Goal: Task Accomplishment & Management: Manage account settings

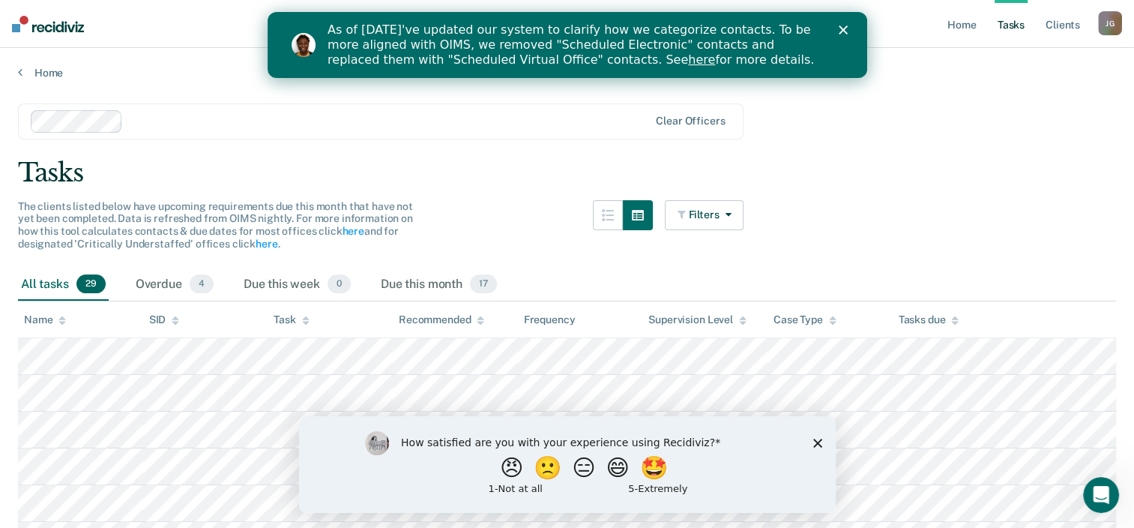
click at [492, 177] on div "Tasks" at bounding box center [567, 172] width 1099 height 31
click at [589, 474] on button "😑" at bounding box center [585, 467] width 35 height 30
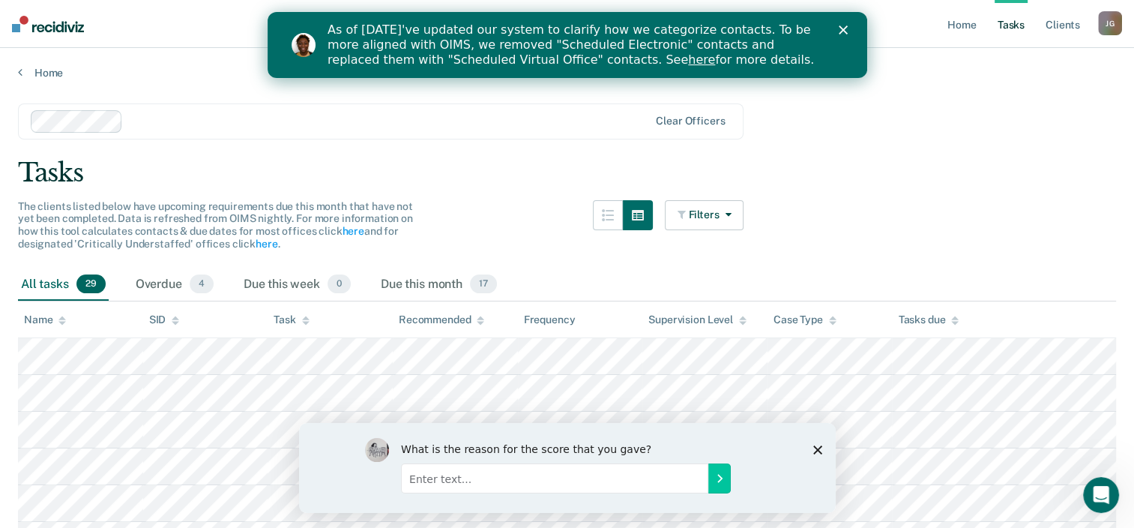
click at [598, 484] on input "Enter text..." at bounding box center [553, 478] width 307 height 30
type input "Doesn't work for RRC caseload."
click at [708, 463] on button "Submit your response" at bounding box center [719, 478] width 22 height 30
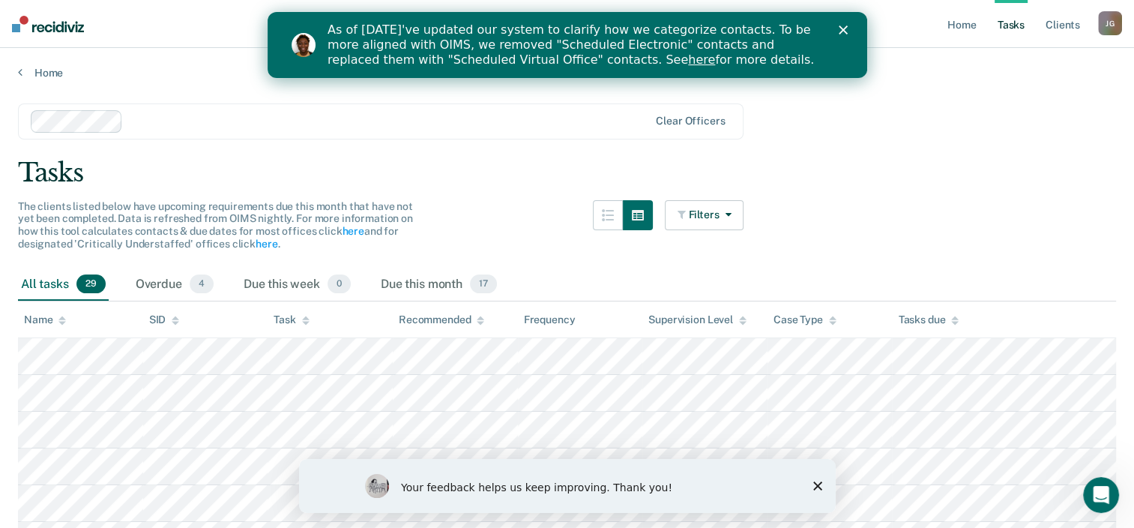
click at [816, 479] on div "Your feedback helps us keep improving. Thank you!" at bounding box center [566, 486] width 537 height 54
click at [816, 490] on div "Your feedback helps us keep improving. Thank you!" at bounding box center [566, 486] width 537 height 54
click at [817, 487] on polygon "Close survey" at bounding box center [817, 485] width 9 height 9
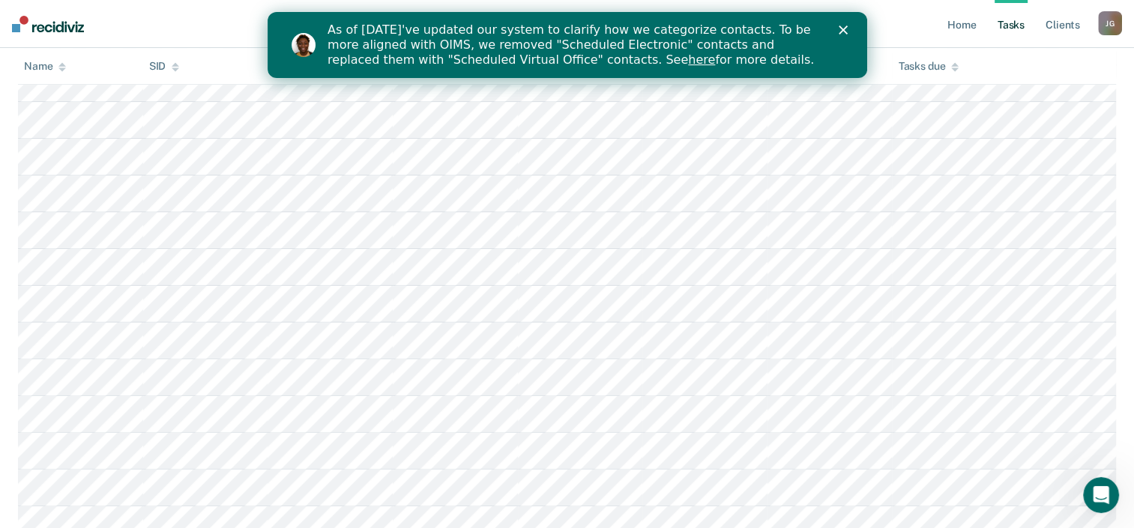
scroll to position [384, 0]
click at [848, 31] on div "Close" at bounding box center [845, 29] width 15 height 9
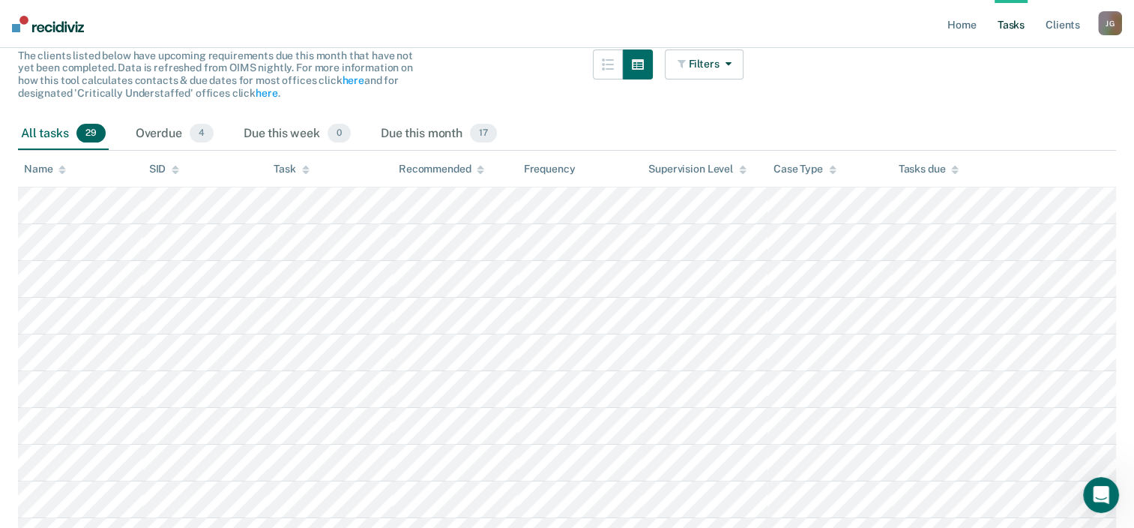
scroll to position [150, 0]
click at [642, 108] on div at bounding box center [623, 84] width 60 height 68
click at [151, 126] on div "Overdue 4" at bounding box center [175, 134] width 84 height 33
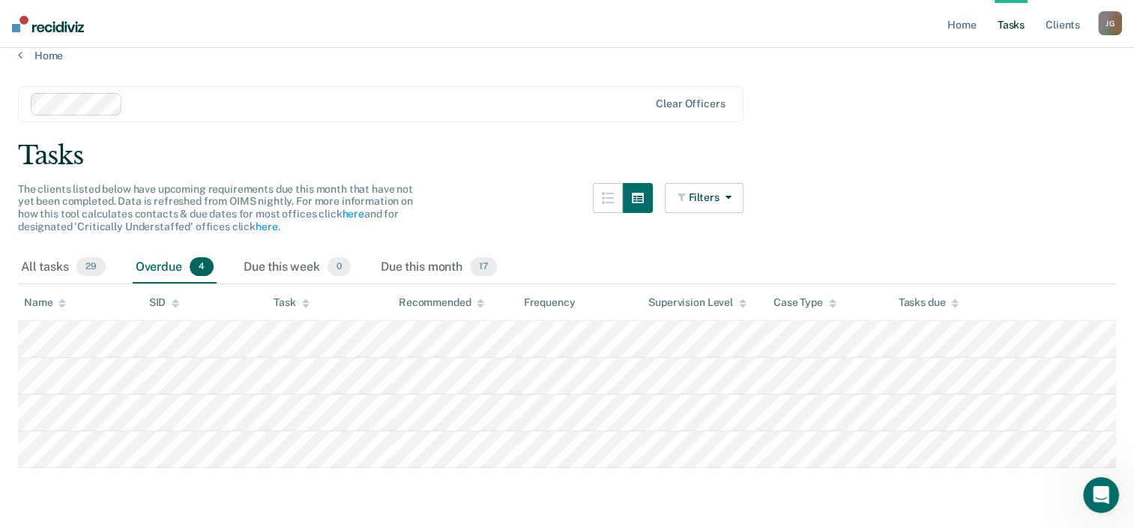
scroll to position [16, 0]
click at [56, 271] on div "All tasks 29" at bounding box center [63, 269] width 91 height 33
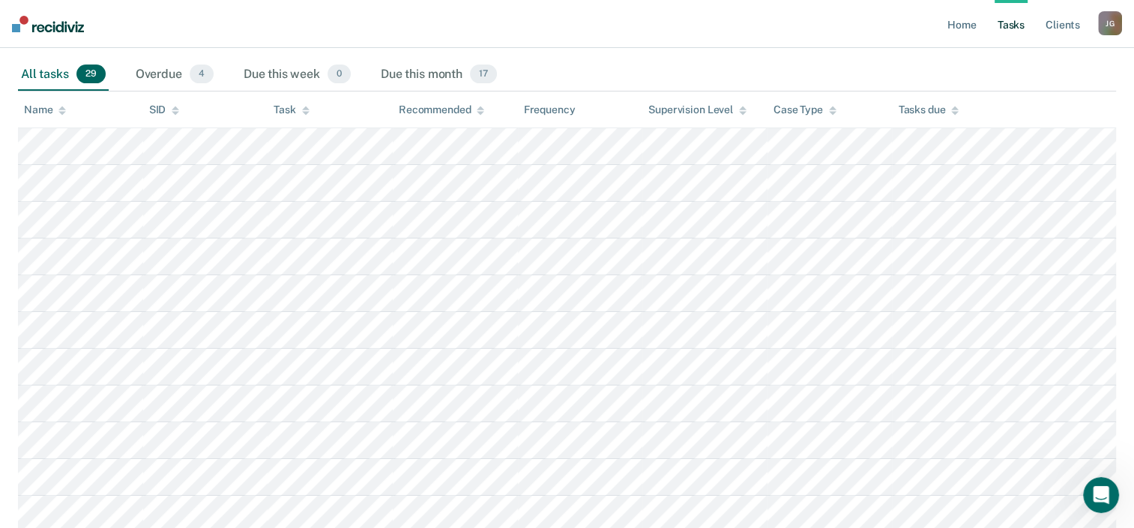
scroll to position [211, 0]
click at [150, 73] on div "Overdue 4" at bounding box center [175, 73] width 84 height 33
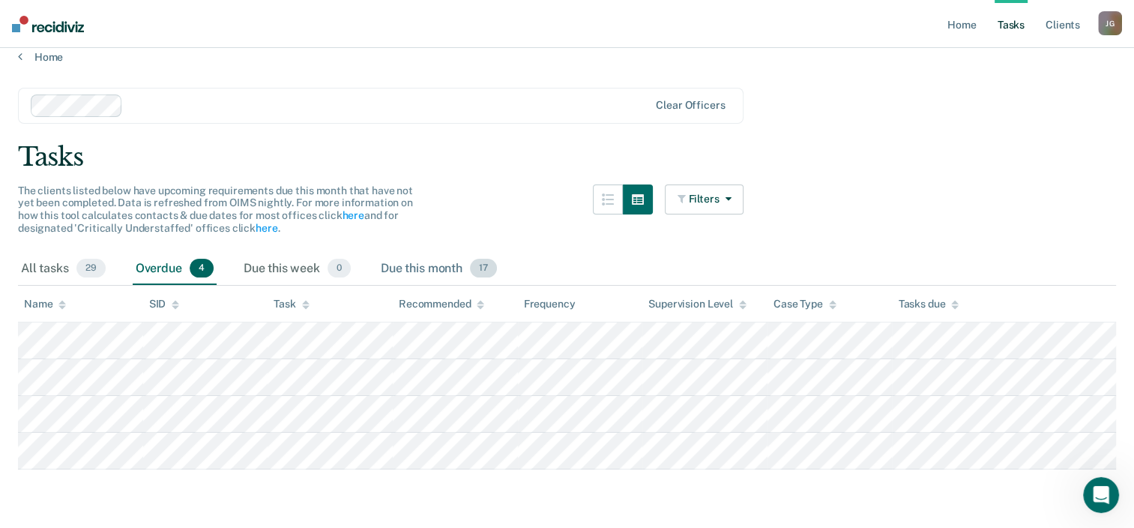
click at [471, 258] on div "Due this month 17" at bounding box center [439, 269] width 122 height 33
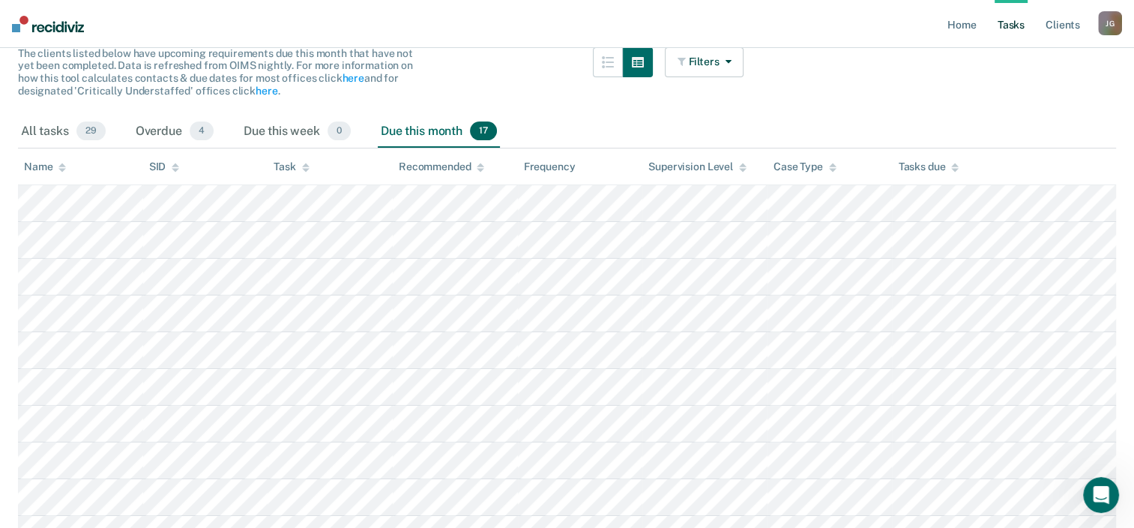
scroll to position [111, 0]
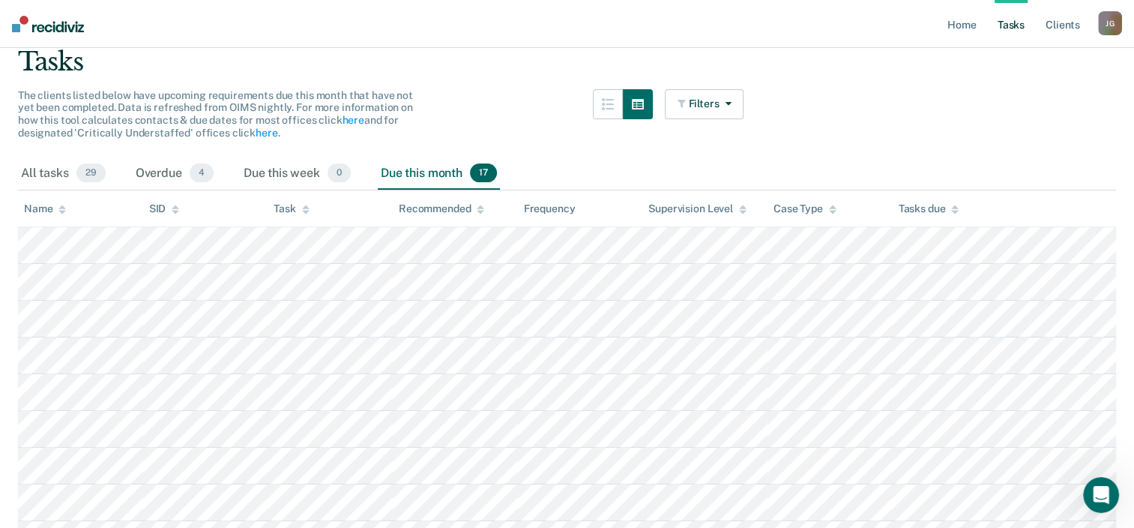
click at [43, 206] on div "Name" at bounding box center [45, 208] width 42 height 13
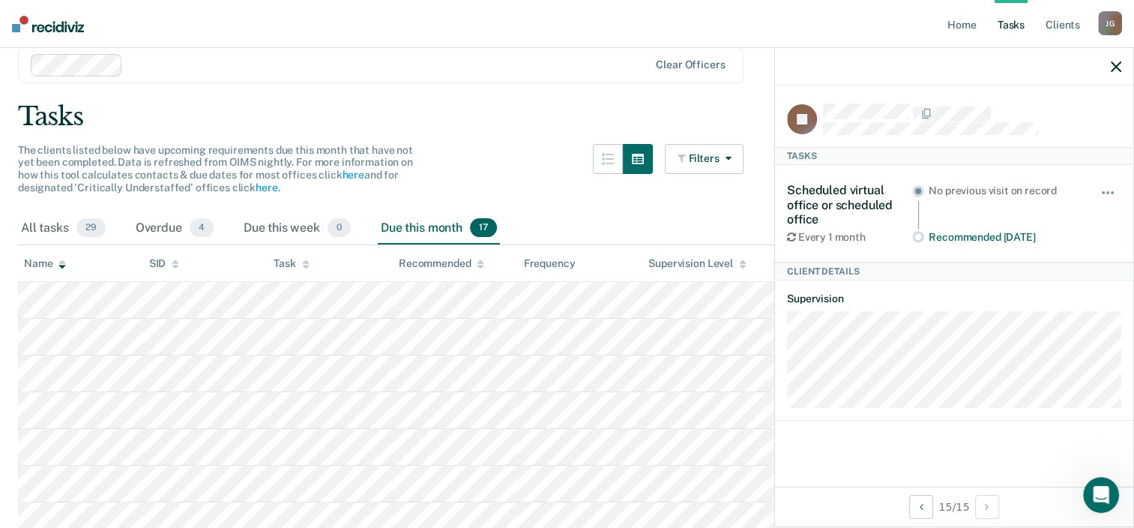
scroll to position [55, 0]
click at [1103, 191] on span "button" at bounding box center [1103, 192] width 3 height 3
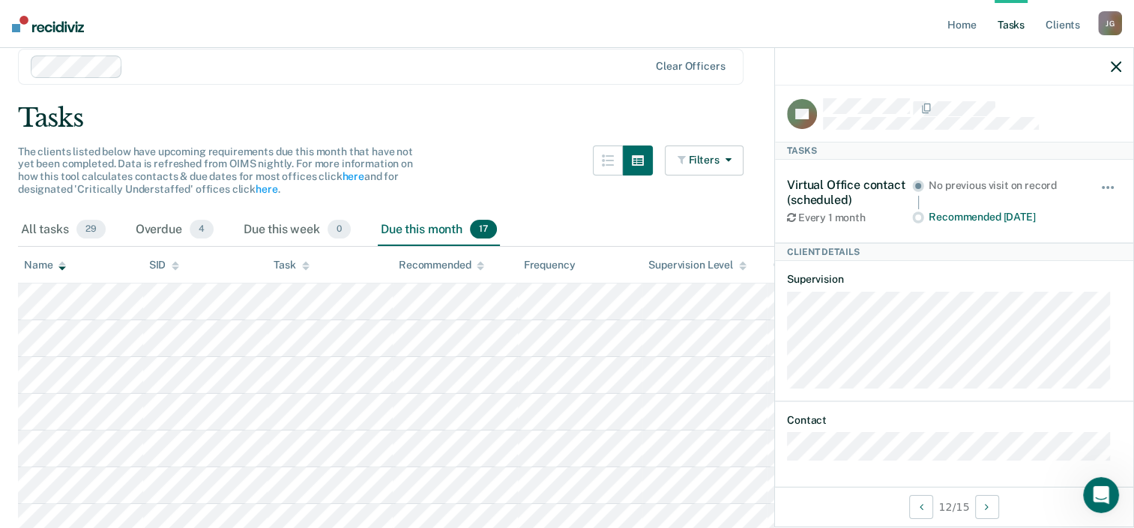
scroll to position [0, 0]
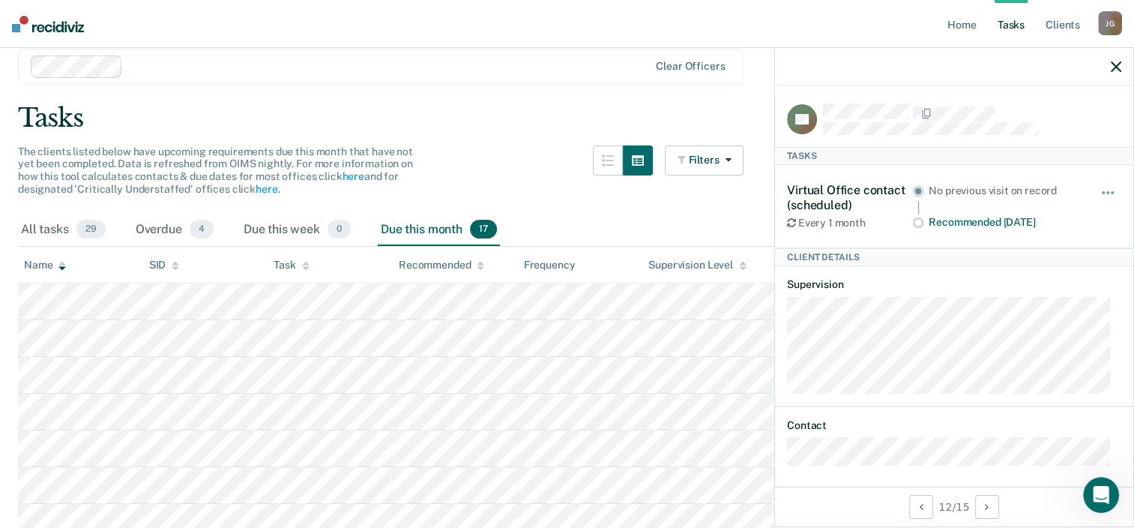
click at [1111, 68] on icon "button" at bounding box center [1116, 66] width 10 height 10
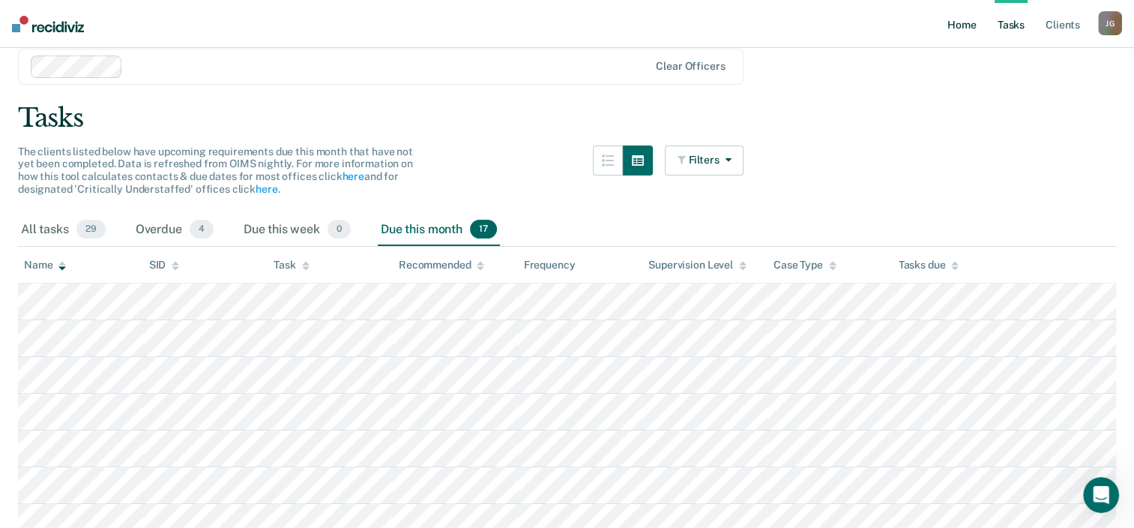
click at [960, 21] on link "Home" at bounding box center [962, 24] width 34 height 48
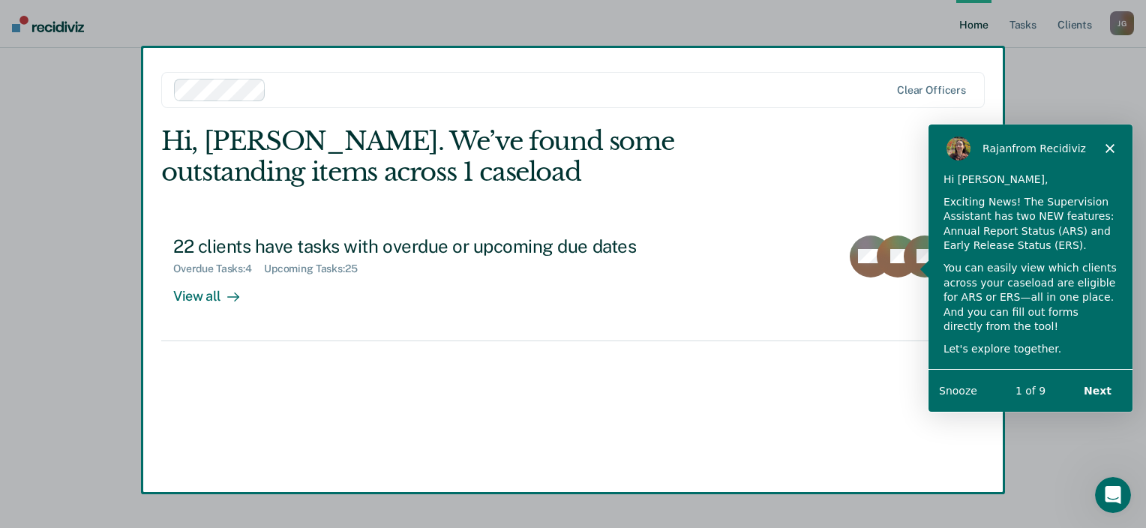
click at [1108, 138] on div "[PERSON_NAME] from Recidiviz" at bounding box center [1030, 148] width 204 height 48
click at [1108, 149] on icon "Close" at bounding box center [1109, 147] width 9 height 9
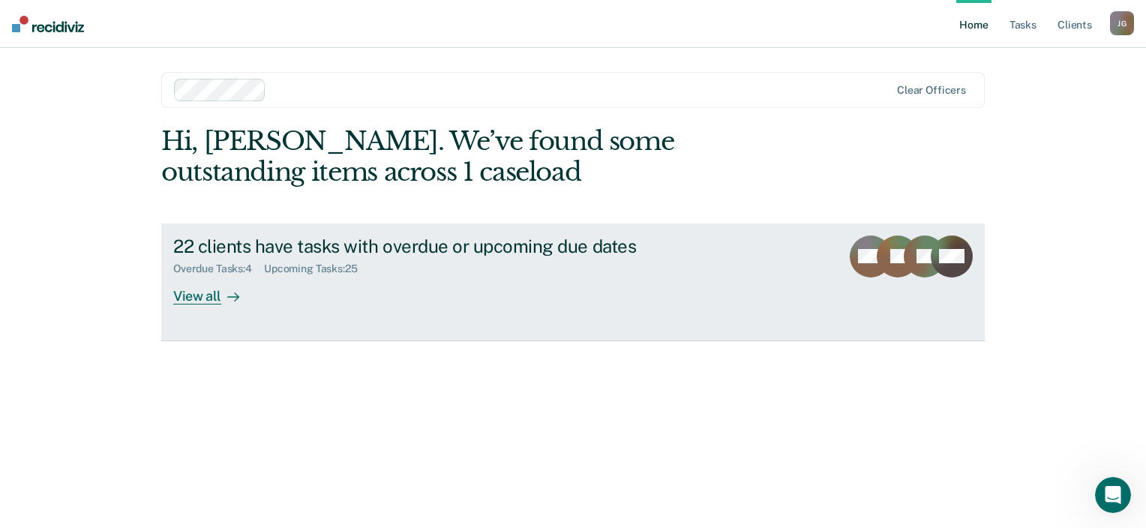
click at [209, 296] on div "View all" at bounding box center [215, 289] width 84 height 29
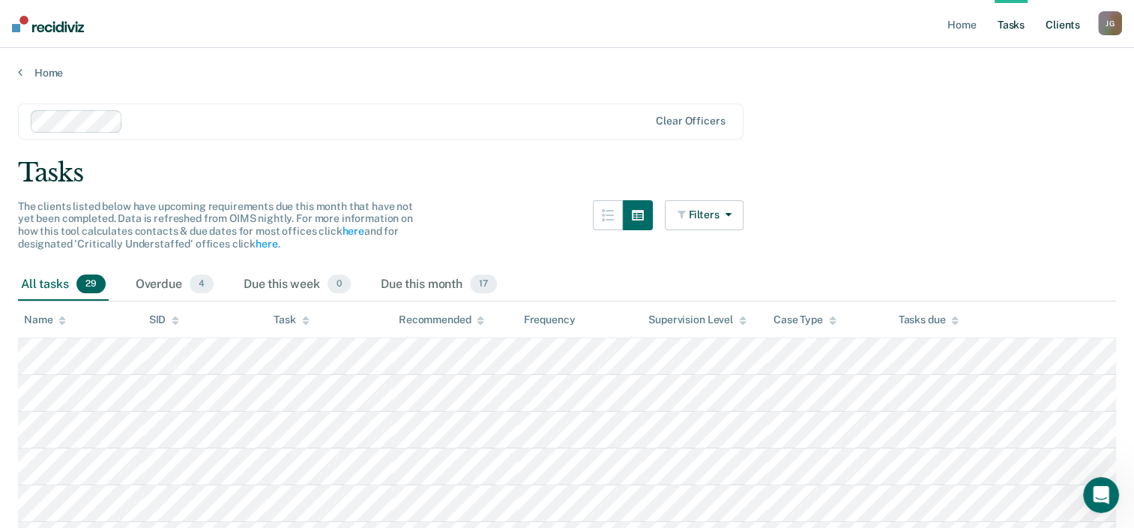
click at [1055, 24] on link "Client s" at bounding box center [1063, 24] width 40 height 48
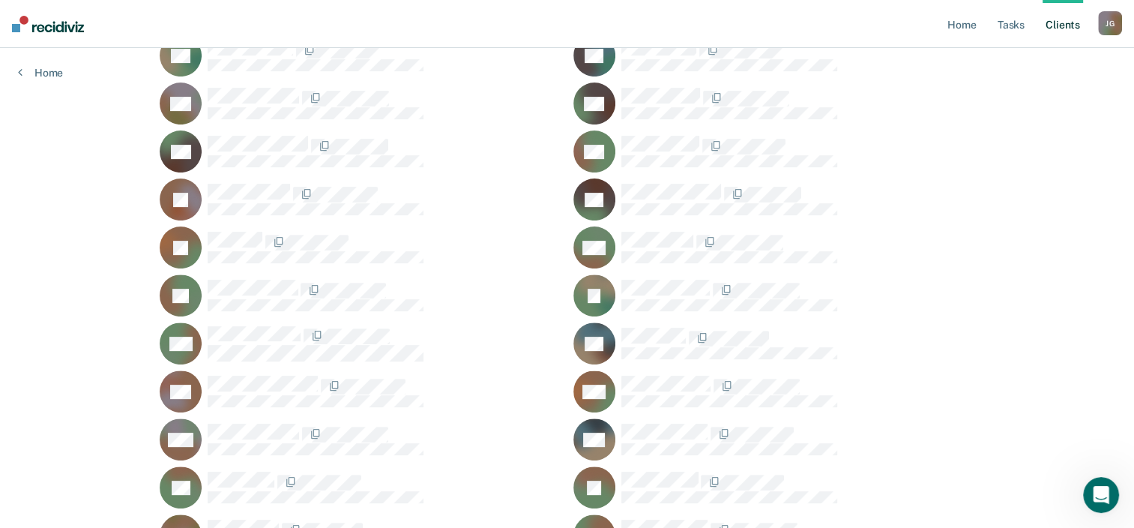
scroll to position [544, 0]
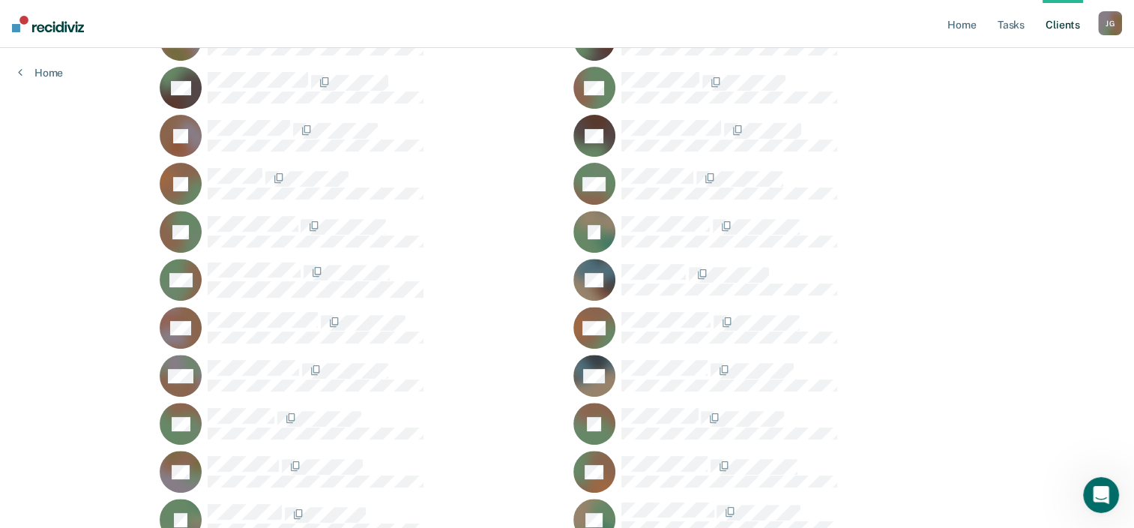
click at [38, 81] on div "Home Tasks Client s [PERSON_NAME] [PERSON_NAME] Profile How it works Log Out Ho…" at bounding box center [567, 76] width 1134 height 1240
click at [46, 72] on link "Home" at bounding box center [40, 72] width 45 height 13
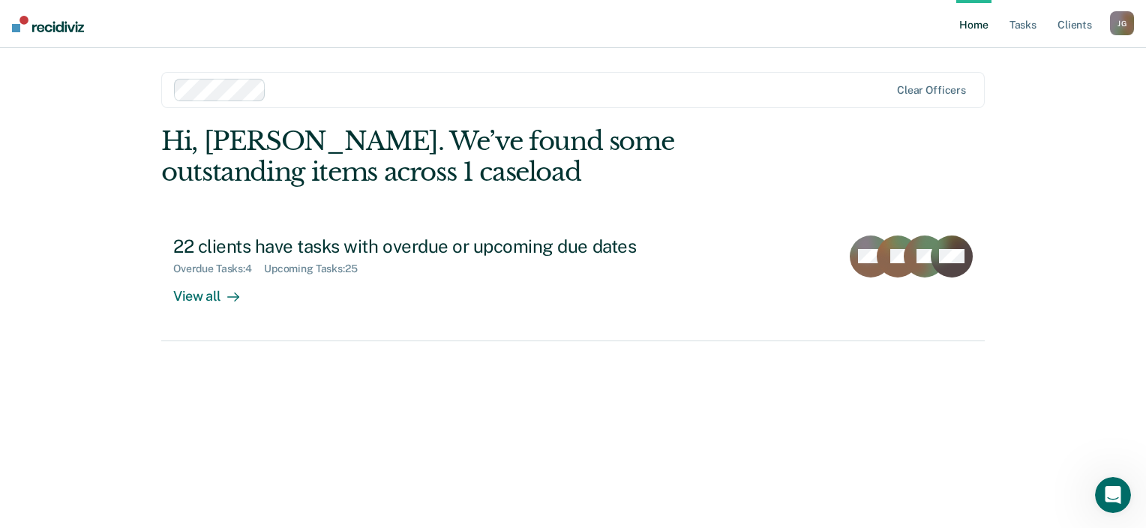
click at [1005, 31] on ul "Home Tasks Client s" at bounding box center [1033, 24] width 154 height 48
click at [1012, 28] on link "Tasks" at bounding box center [1022, 24] width 33 height 48
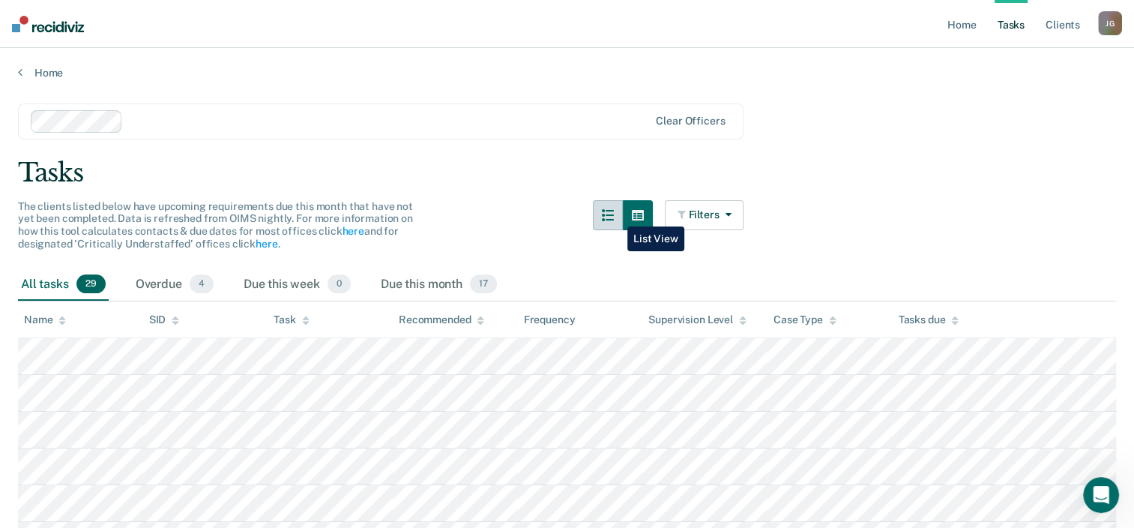
click at [614, 215] on icon "button" at bounding box center [608, 215] width 12 height 12
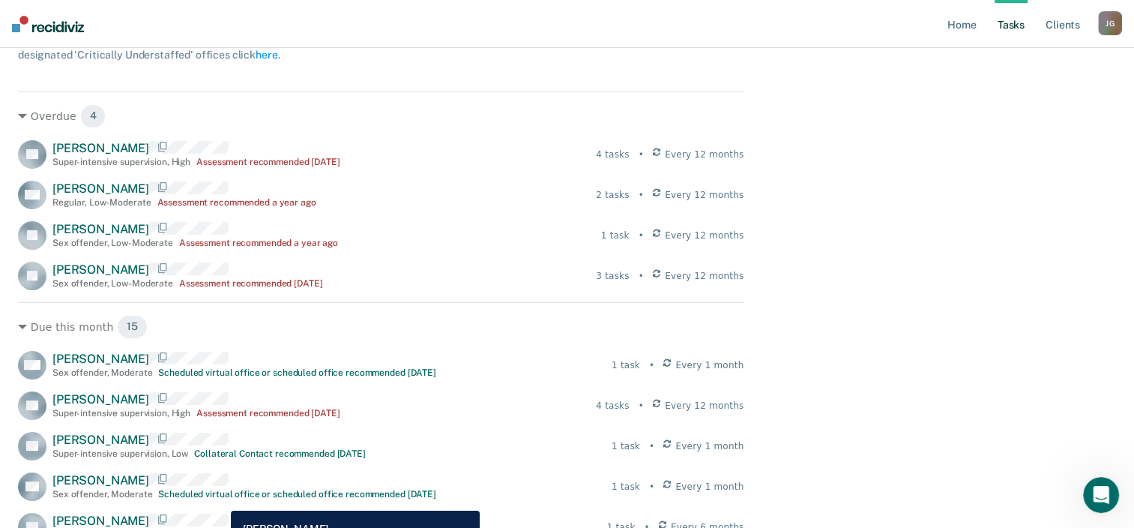
scroll to position [187, 0]
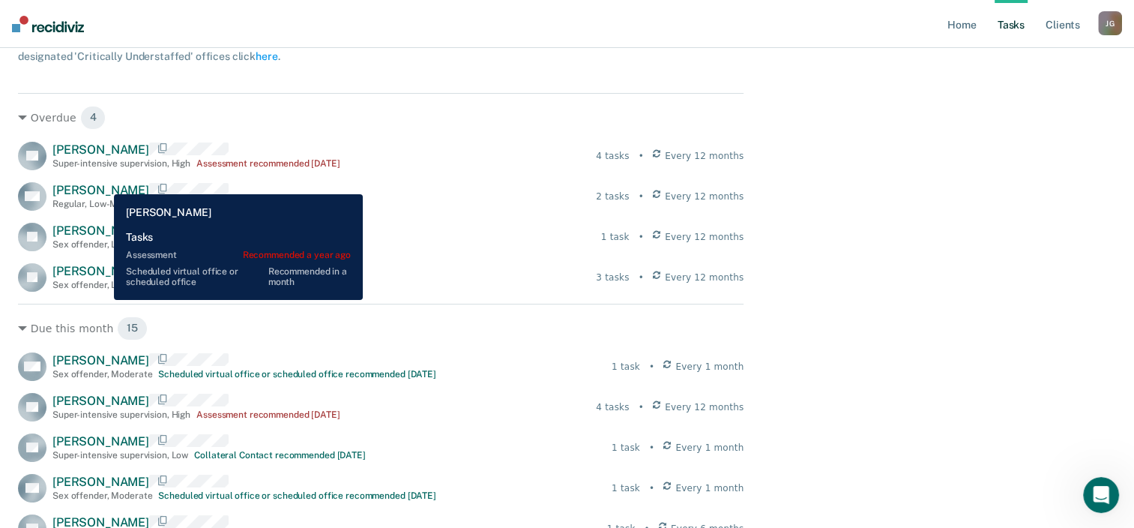
click at [103, 183] on span "[PERSON_NAME]" at bounding box center [100, 190] width 97 height 14
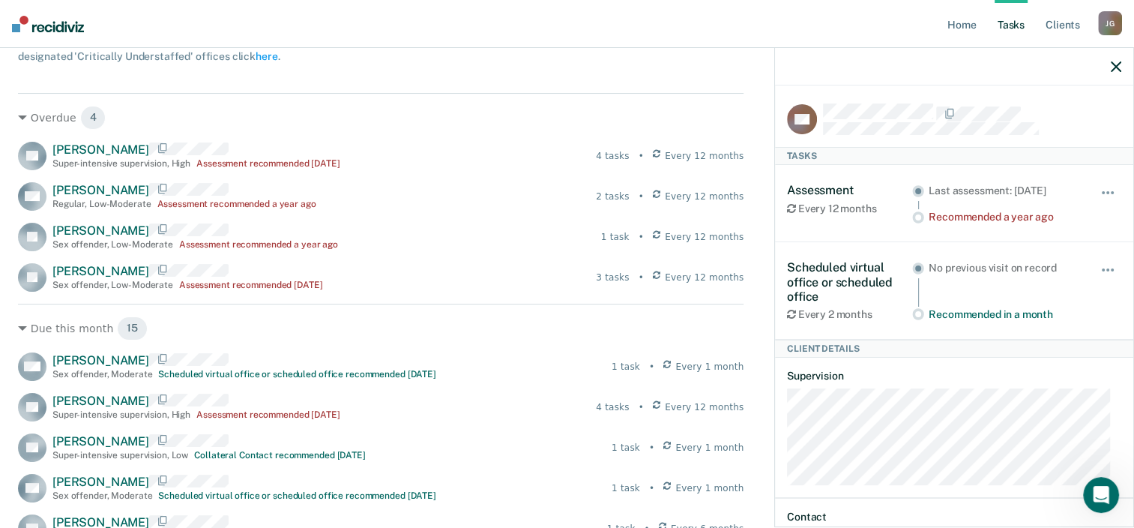
click at [1099, 183] on div "Hide from tasks list for... 7 days 30 days 90 days" at bounding box center [1108, 203] width 25 height 40
click at [1101, 188] on button "button" at bounding box center [1108, 200] width 25 height 24
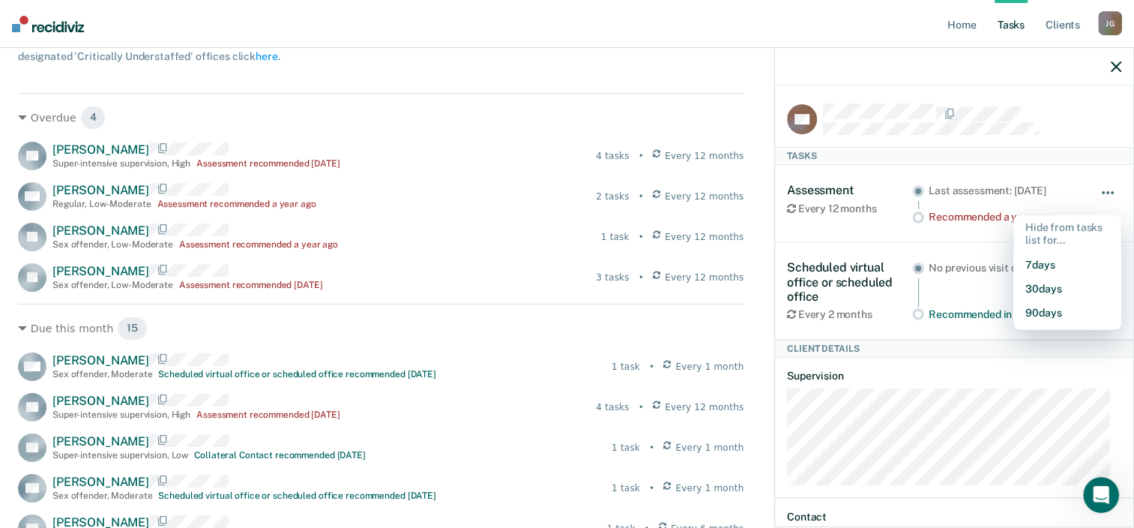
click at [1101, 188] on button "button" at bounding box center [1108, 200] width 25 height 24
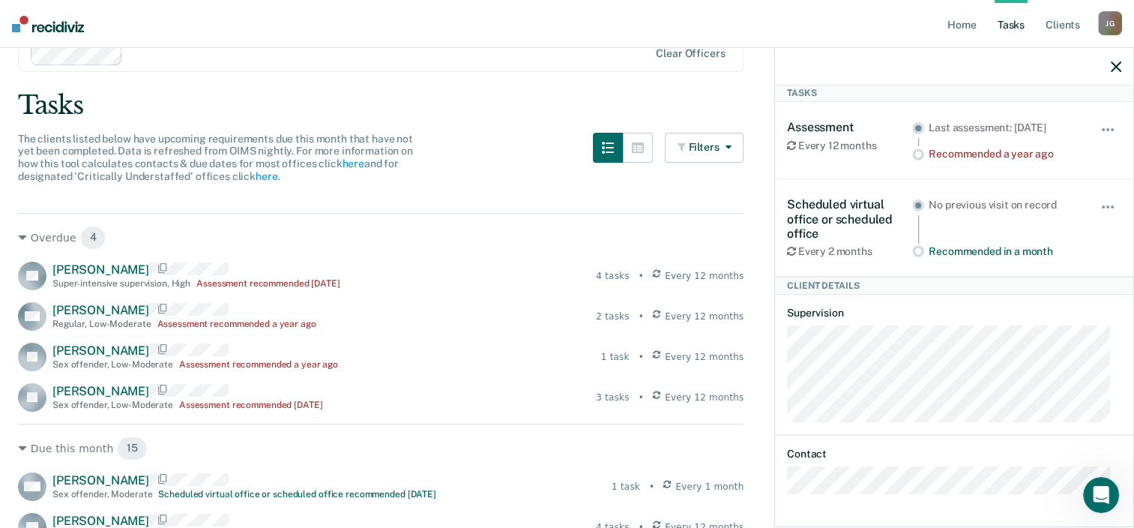
scroll to position [66, 0]
click at [1113, 66] on icon "button" at bounding box center [1116, 66] width 10 height 10
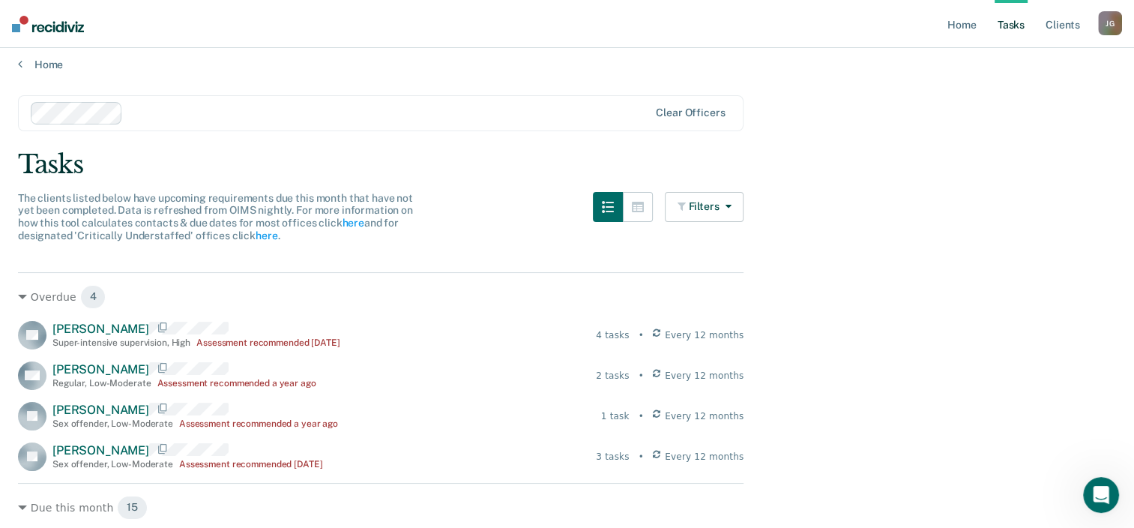
scroll to position [0, 0]
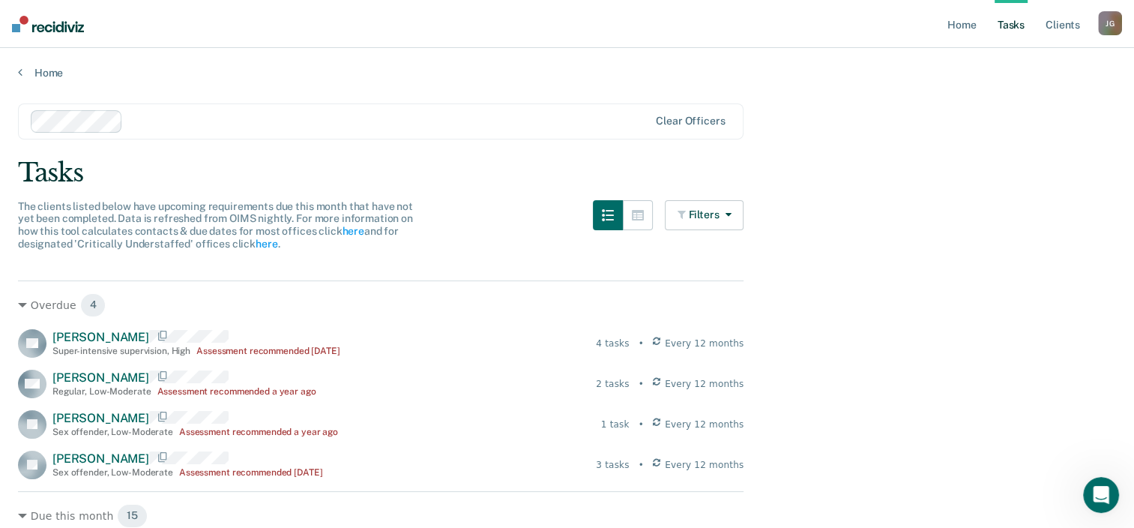
click at [1058, 33] on link "Client s" at bounding box center [1063, 24] width 40 height 48
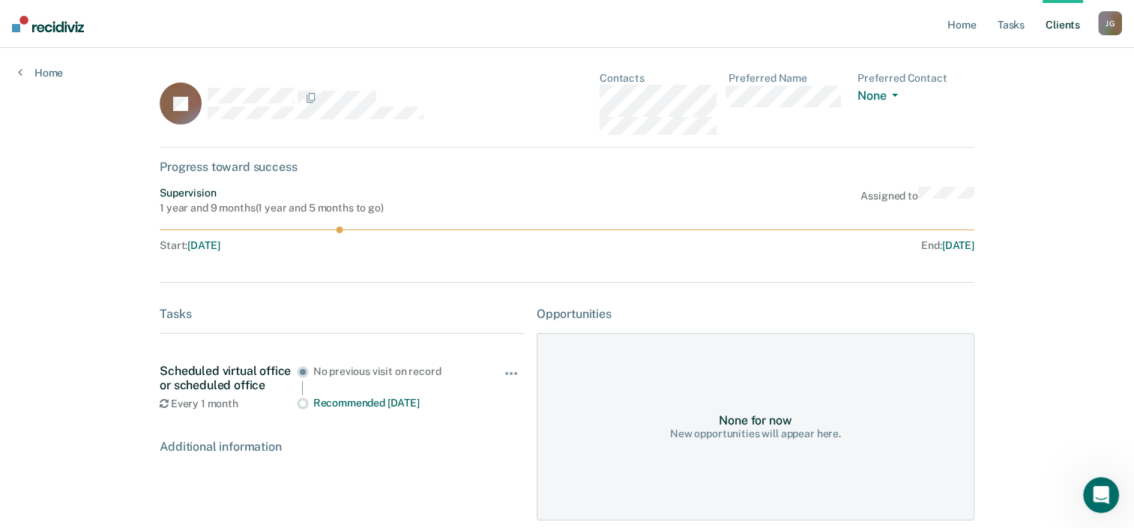
click at [1046, 28] on link "Client s" at bounding box center [1063, 24] width 40 height 48
click at [322, 322] on div "Tasks Scheduled virtual office or scheduled office Every 1 month No previous vi…" at bounding box center [342, 367] width 365 height 121
click at [1119, 26] on div "[PERSON_NAME]" at bounding box center [1111, 23] width 24 height 24
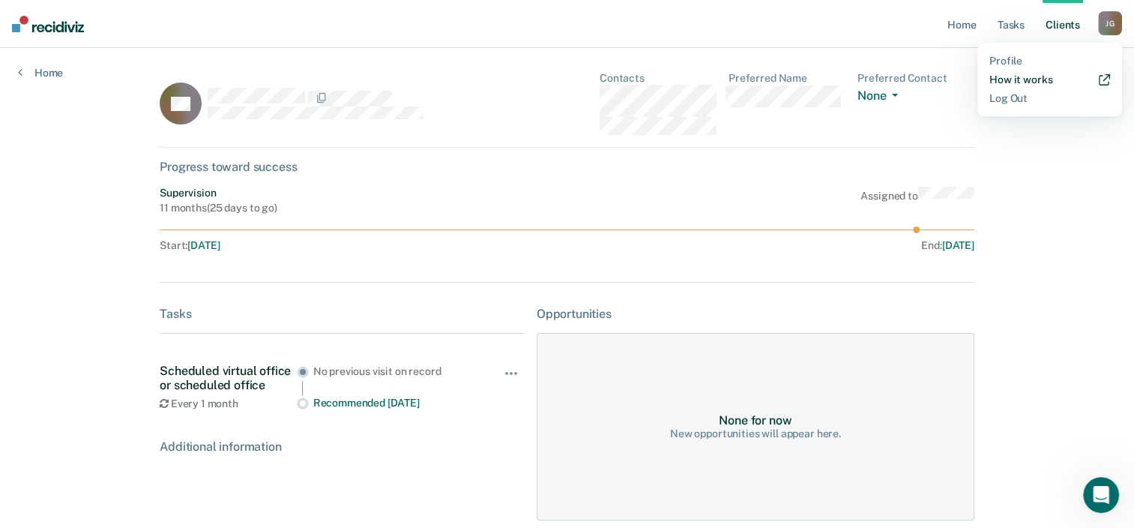
click at [1035, 75] on link "How it works" at bounding box center [1050, 79] width 121 height 13
click at [935, 300] on div "RB Contacts Preferred Name Preferred Contact None Call Text Email None Progress…" at bounding box center [567, 305] width 815 height 466
click at [1005, 27] on link "Tasks" at bounding box center [1011, 24] width 33 height 48
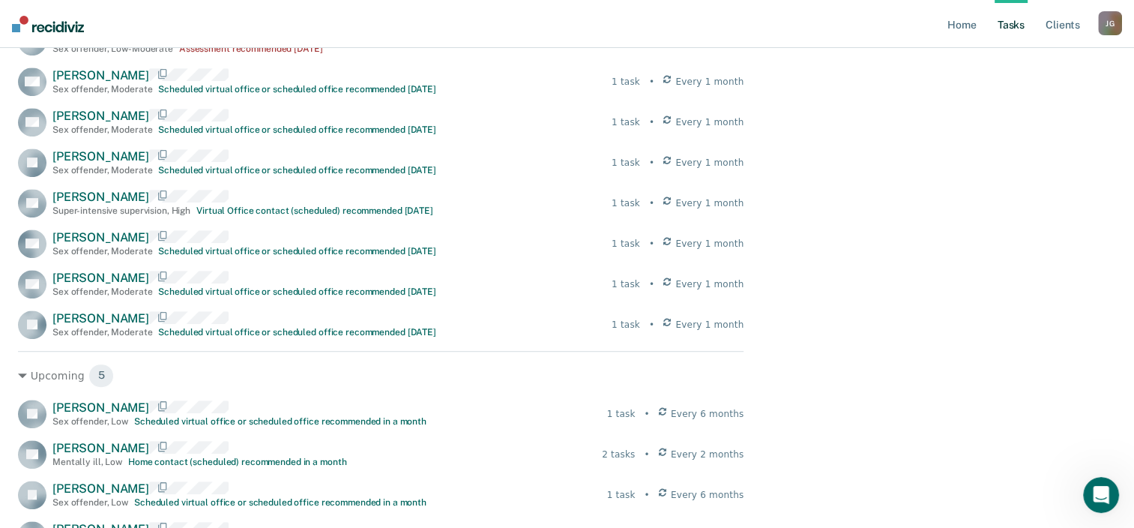
scroll to position [801, 0]
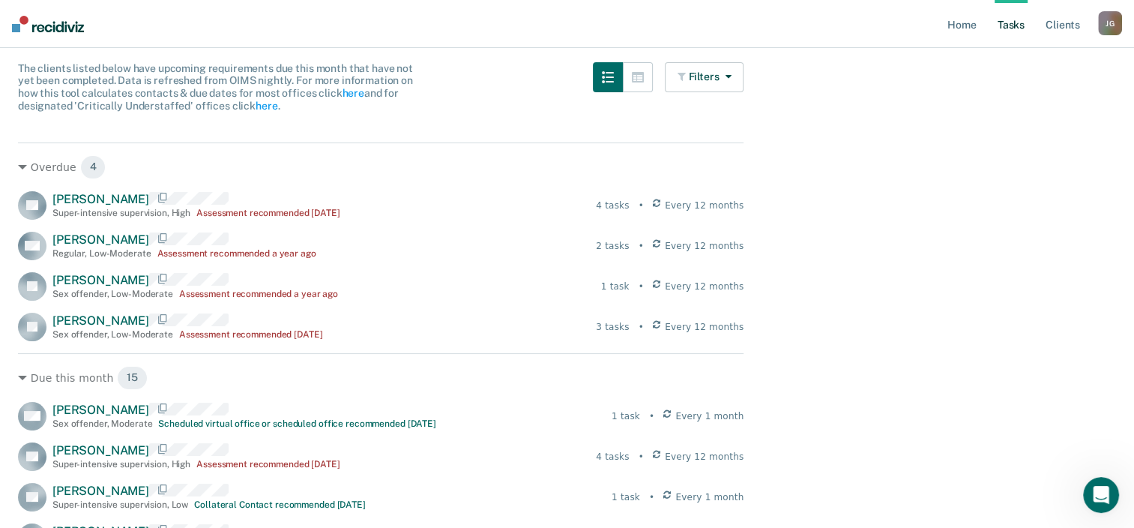
scroll to position [0, 0]
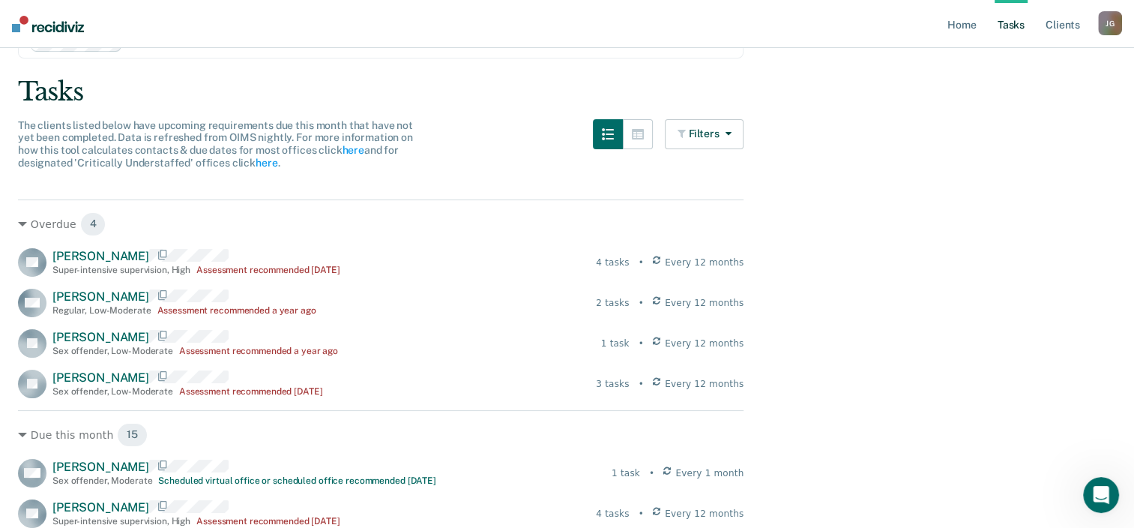
scroll to position [82, 0]
click at [369, 384] on div "[PERSON_NAME] [PERSON_NAME] Sex offender , Low-Moderate Assessment recommended …" at bounding box center [381, 383] width 726 height 28
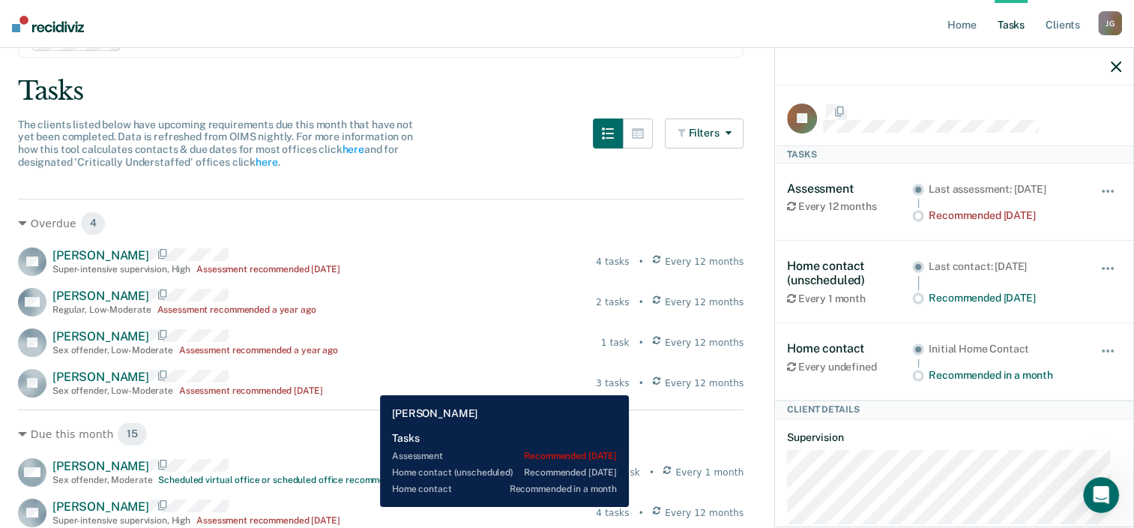
click at [387, 352] on div "[PERSON_NAME] [PERSON_NAME] Sex offender , Low-Moderate Assessment recommended …" at bounding box center [381, 342] width 726 height 28
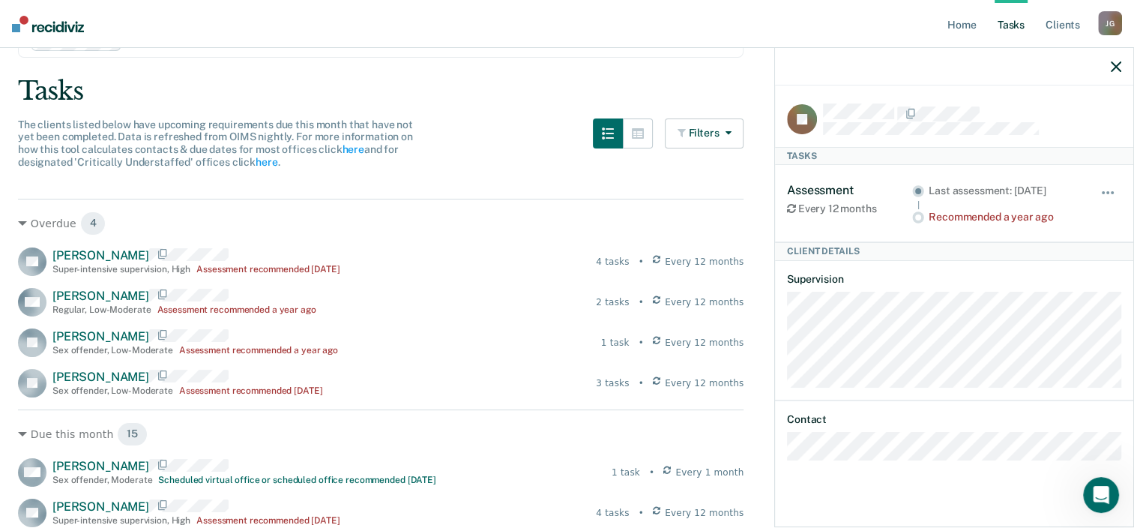
click at [138, 95] on div "Tasks" at bounding box center [567, 91] width 1099 height 31
click at [177, 96] on div "Tasks" at bounding box center [567, 91] width 1099 height 31
